Goal: Information Seeking & Learning: Learn about a topic

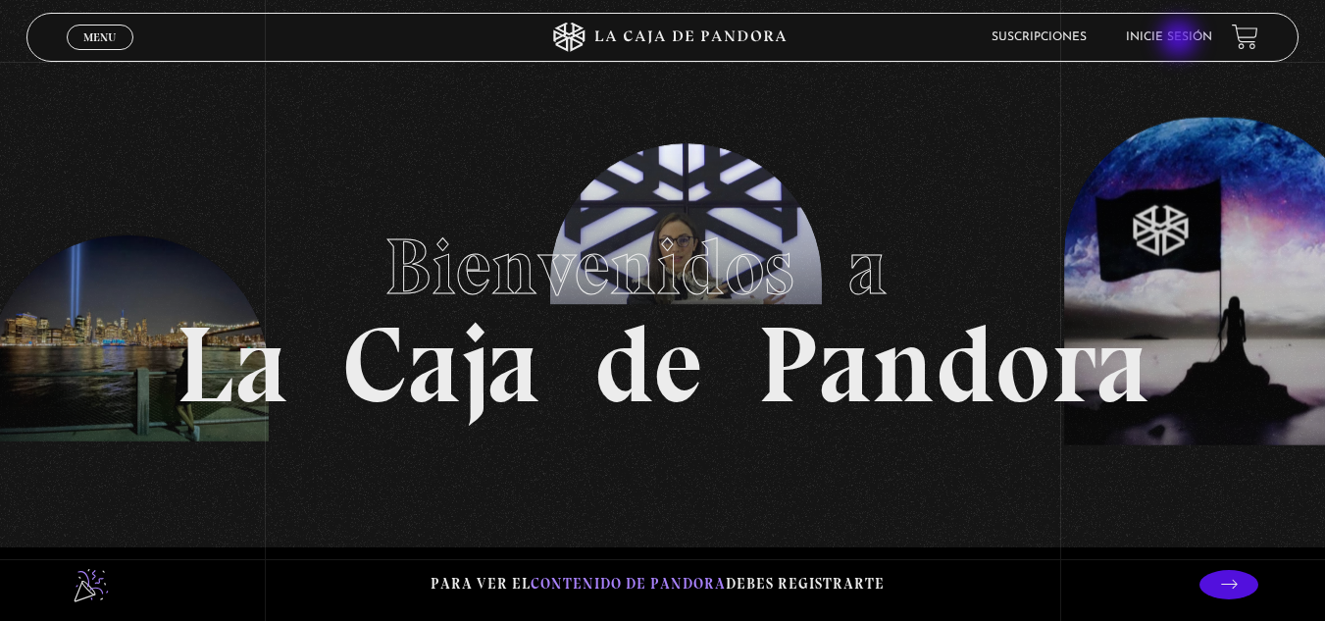
click at [1180, 40] on link "Inicie sesión" at bounding box center [1169, 37] width 86 height 12
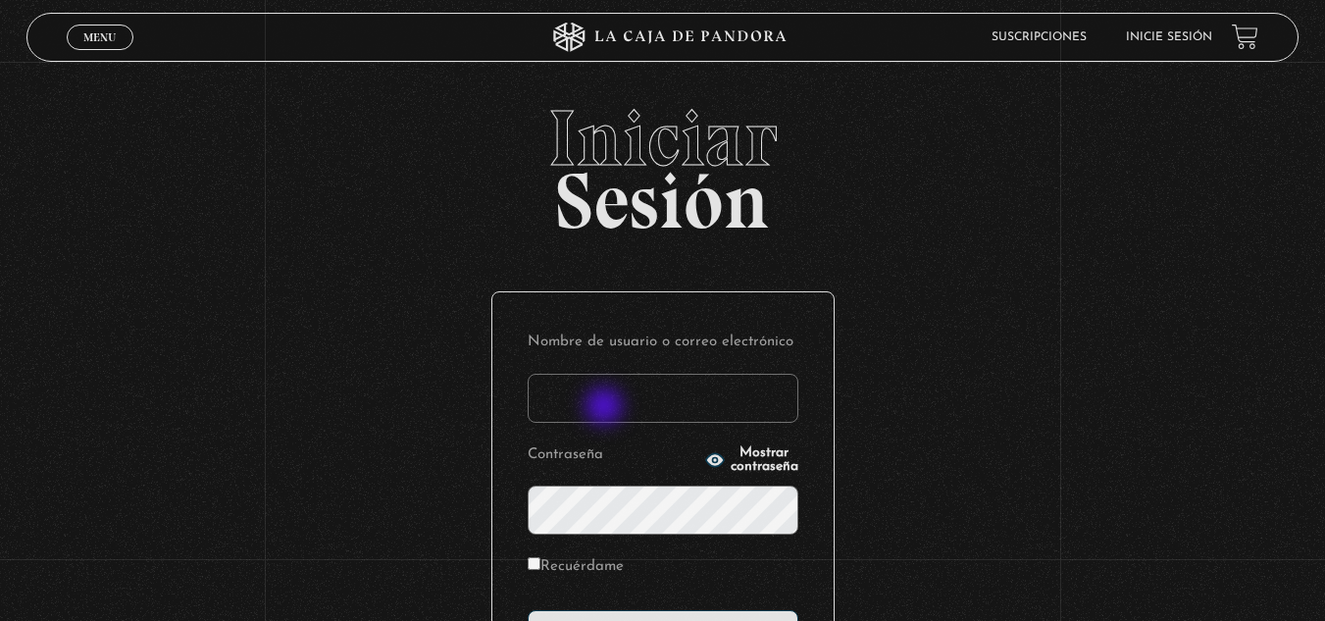
click at [606, 408] on input "Nombre de usuario o correo electrónico" at bounding box center [662, 398] width 271 height 49
type input "Glenda"
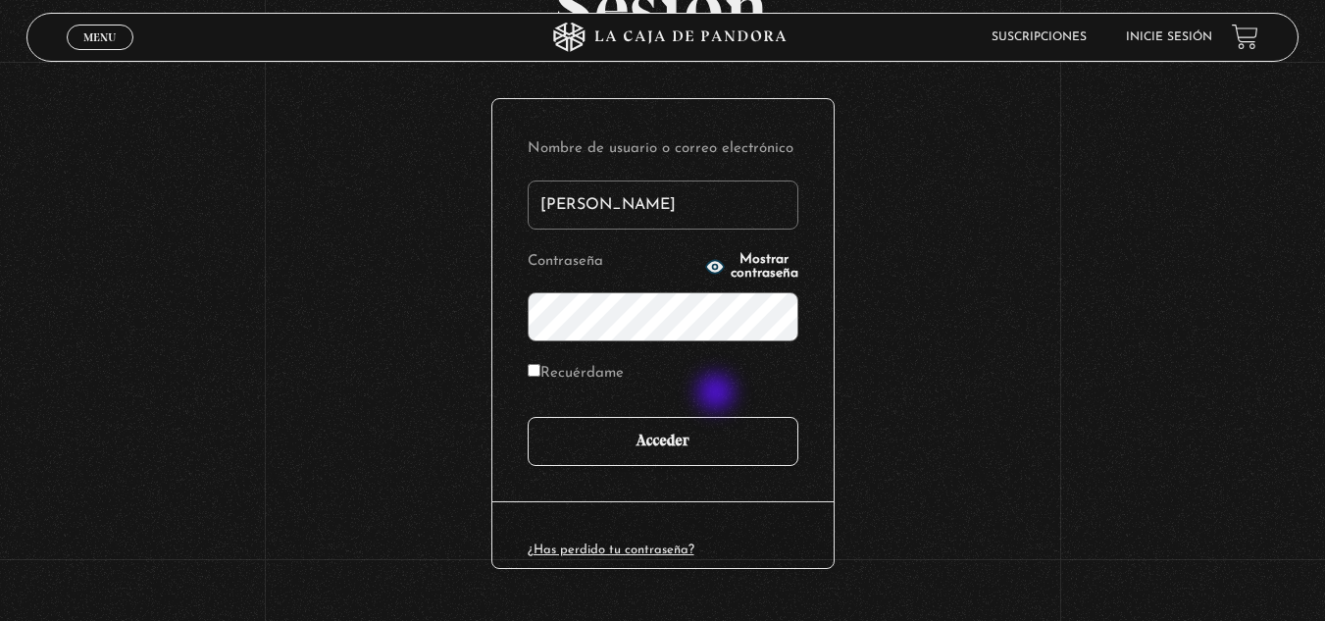
scroll to position [196, 0]
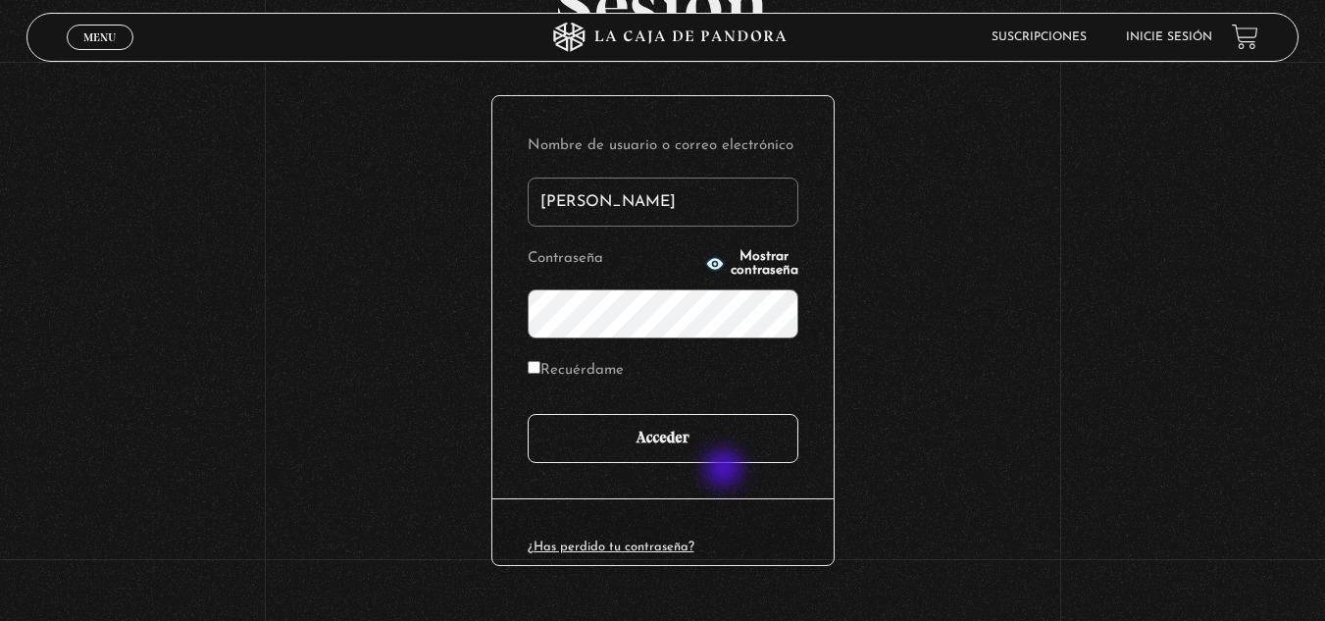
drag, startPoint x: 726, startPoint y: 470, endPoint x: 736, endPoint y: 458, distance: 16.0
click at [734, 461] on div "Nombre de usuario o correo electrónico Glenda Contraseña Mostrar contraseña Rec…" at bounding box center [662, 297] width 341 height 402
click at [742, 447] on input "Acceder" at bounding box center [662, 438] width 271 height 49
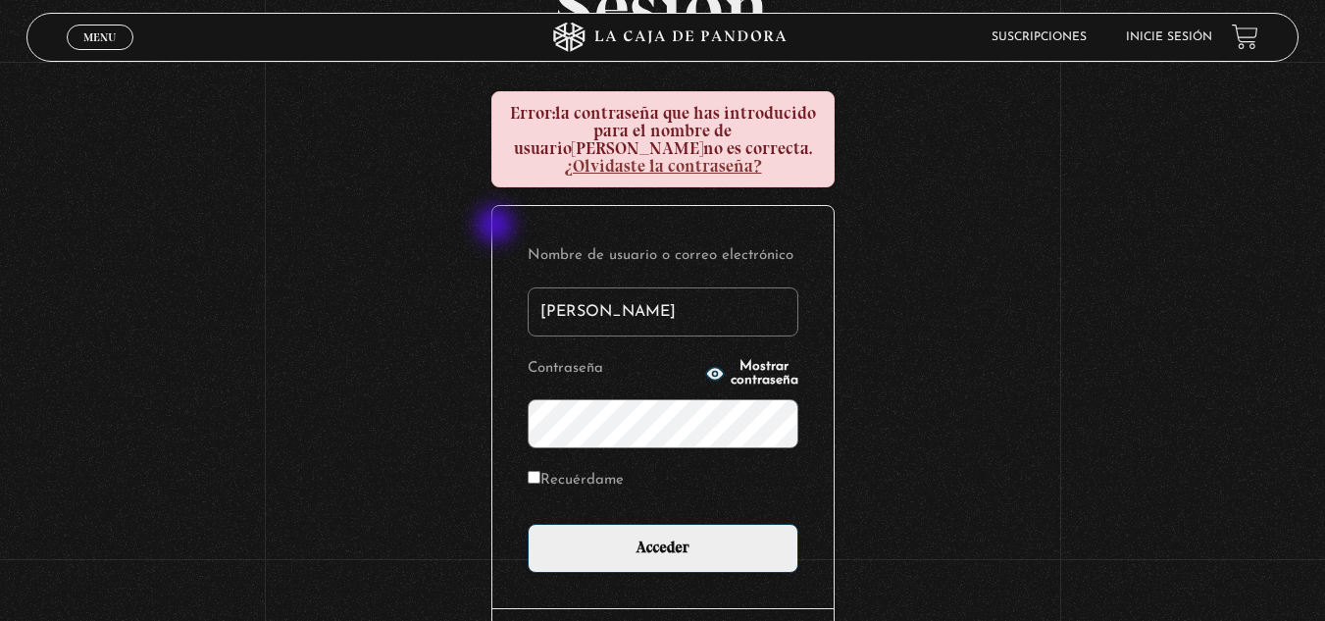
scroll to position [196, 0]
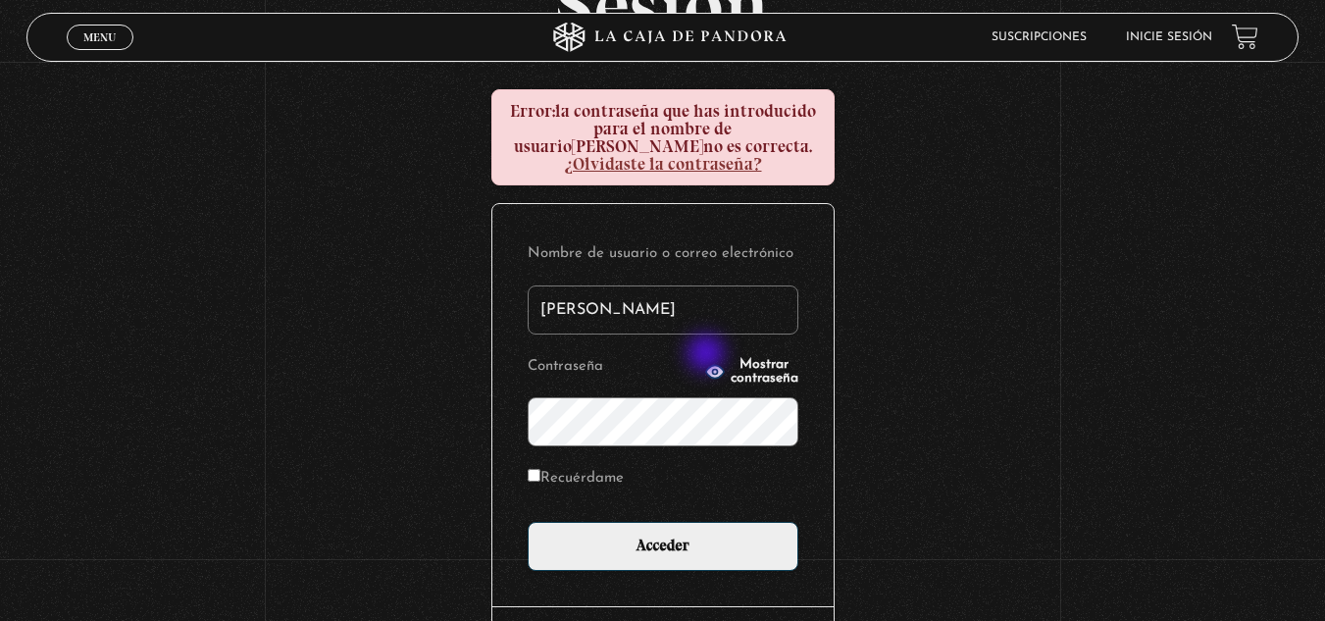
click at [730, 358] on span "Mostrar contraseña" at bounding box center [764, 371] width 68 height 27
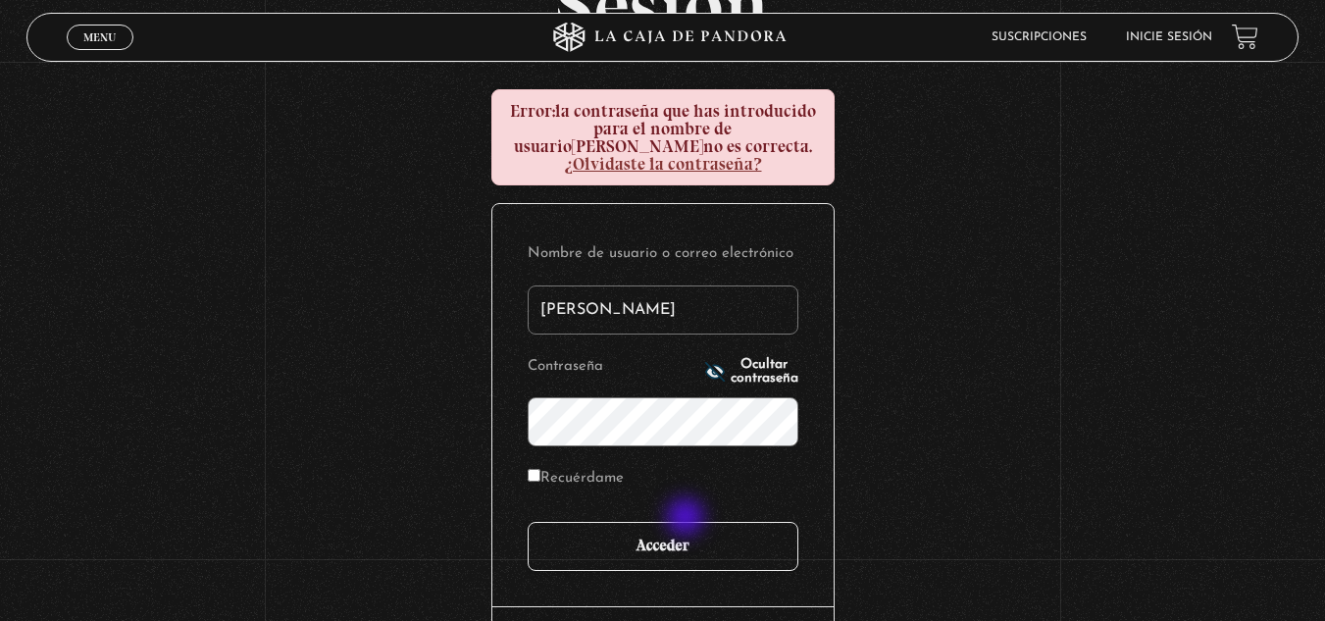
click at [687, 522] on input "Acceder" at bounding box center [662, 546] width 271 height 49
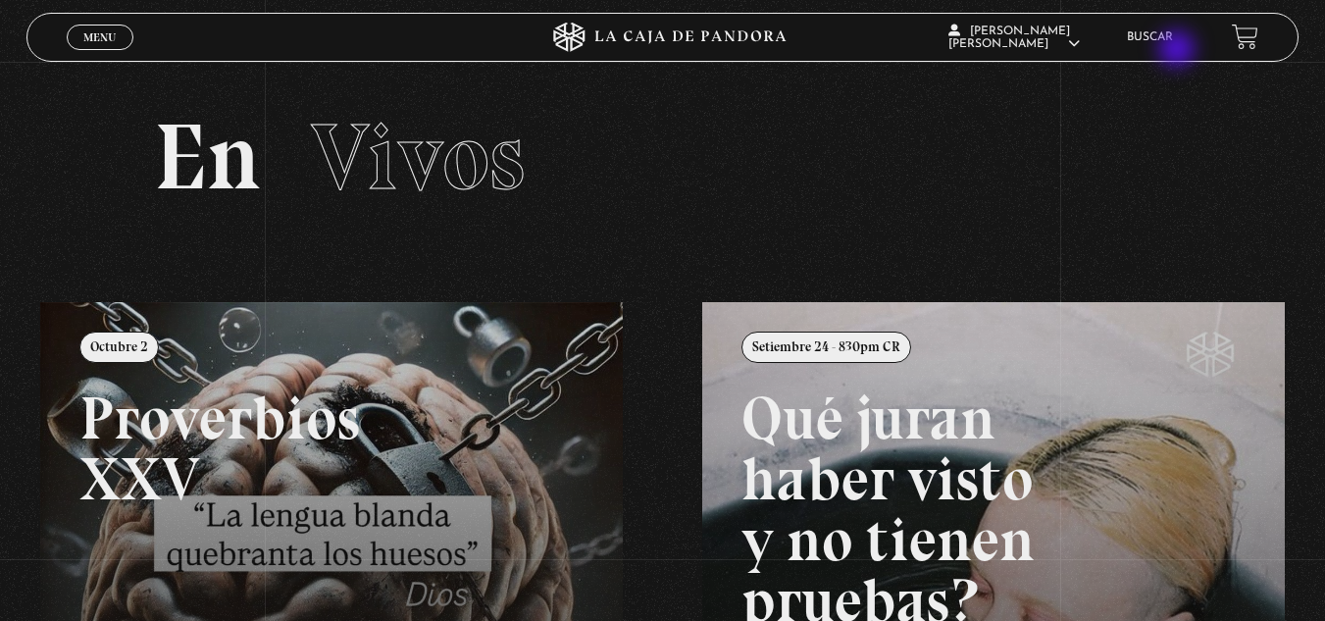
click at [1173, 51] on li "Buscar" at bounding box center [1150, 37] width 46 height 30
click at [1173, 40] on link "Buscar" at bounding box center [1150, 37] width 46 height 12
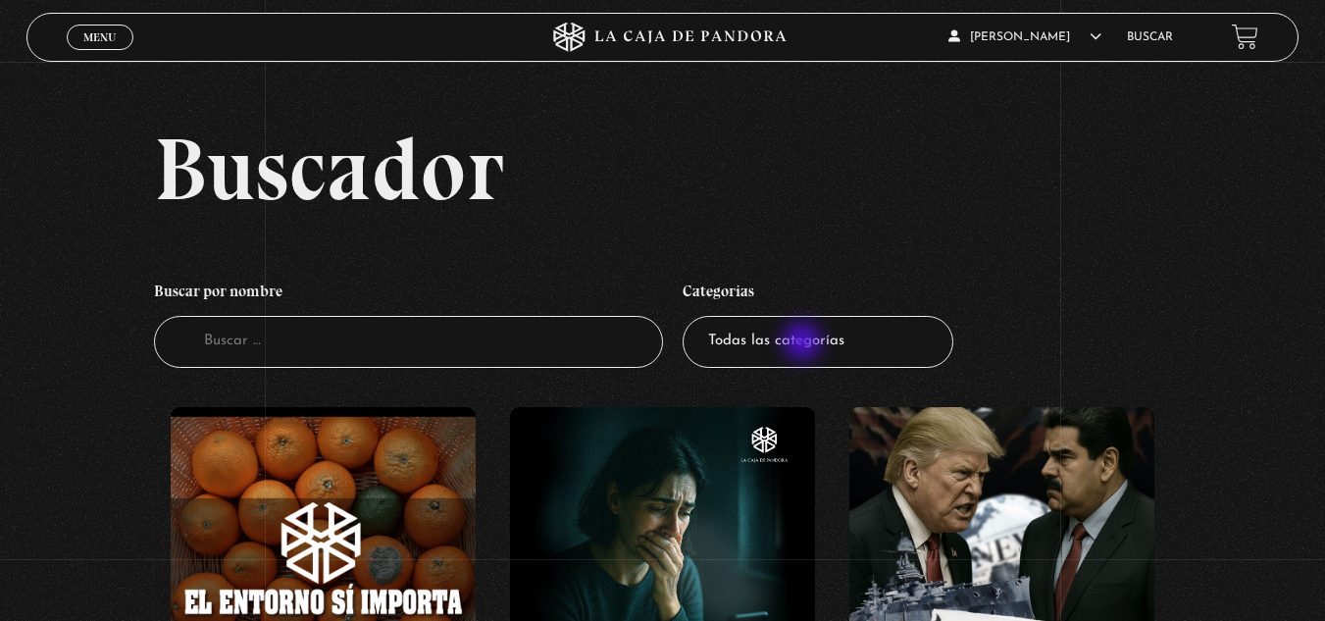
click at [804, 342] on select "Todas las categorías 11:11 Humanitario (1) Amo los Lunes (4) Análisis de series…" at bounding box center [817, 342] width 271 height 52
select select "nuevo-orden-mundial-nwo"
click at [689, 316] on select "Todas las categorías 11:11 Humanitario (1) Amo los Lunes (4) Análisis de series…" at bounding box center [817, 342] width 271 height 52
click at [383, 357] on input "Buscador" at bounding box center [408, 342] width 509 height 52
type input "amigos"
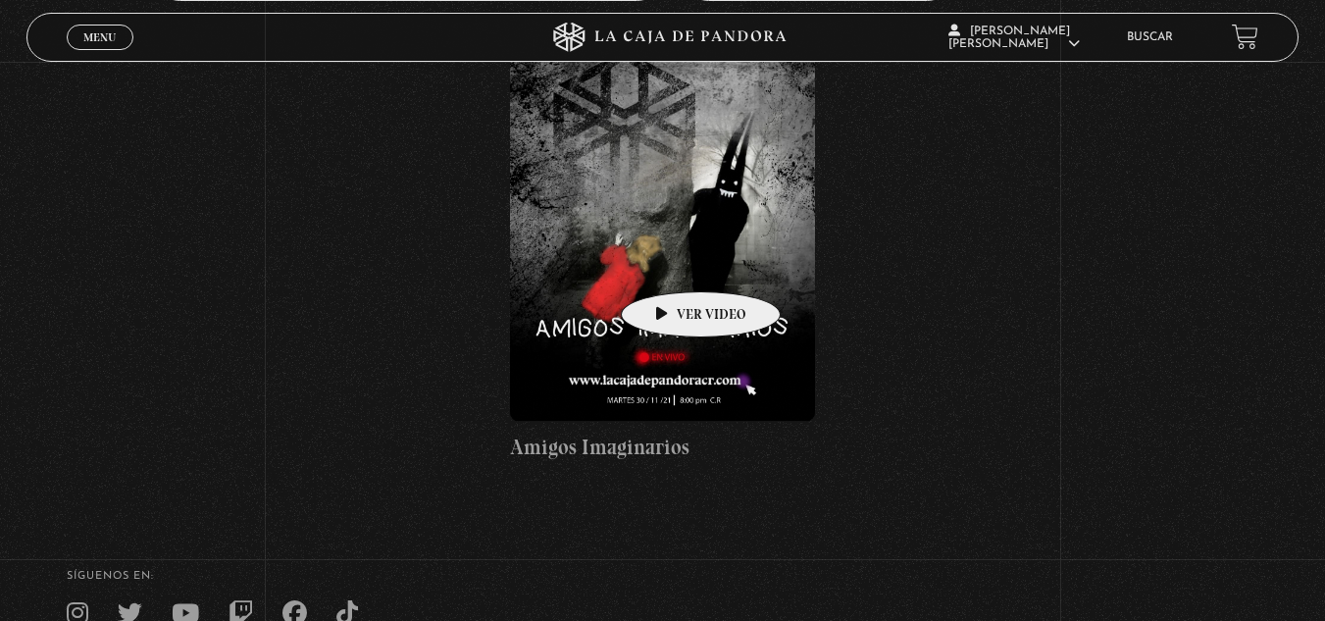
scroll to position [392, 0]
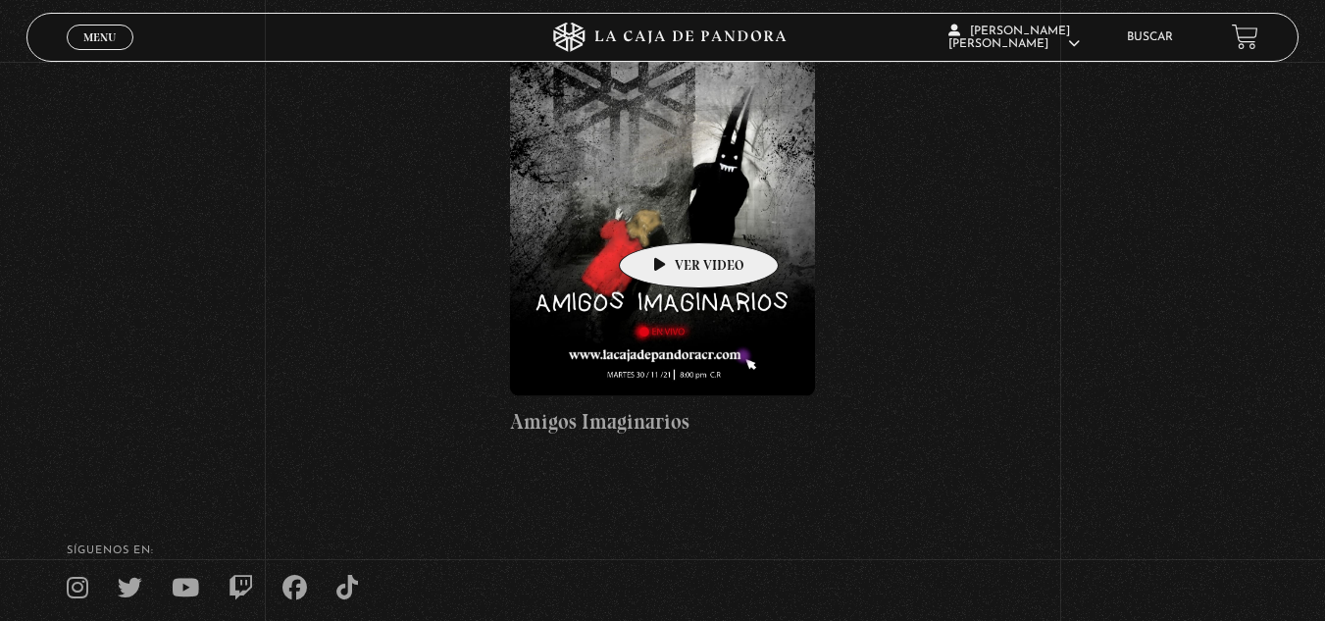
click at [668, 213] on figure at bounding box center [662, 205] width 305 height 381
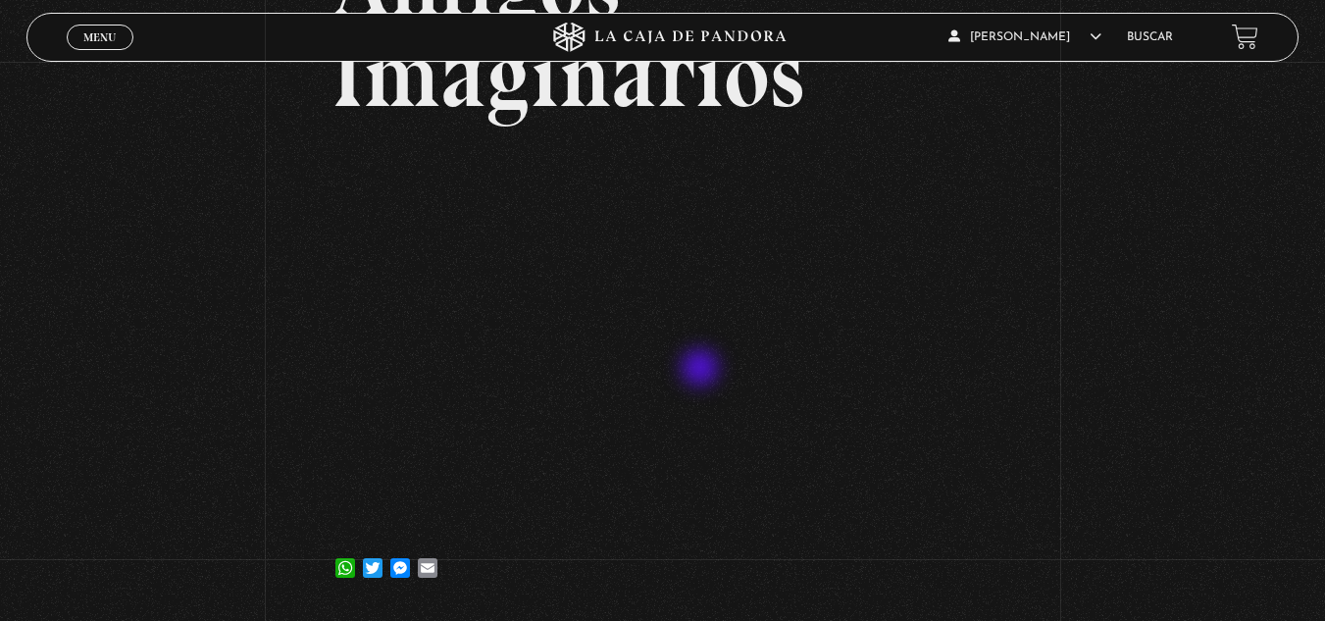
scroll to position [294, 0]
